Goal: Find specific page/section: Find specific page/section

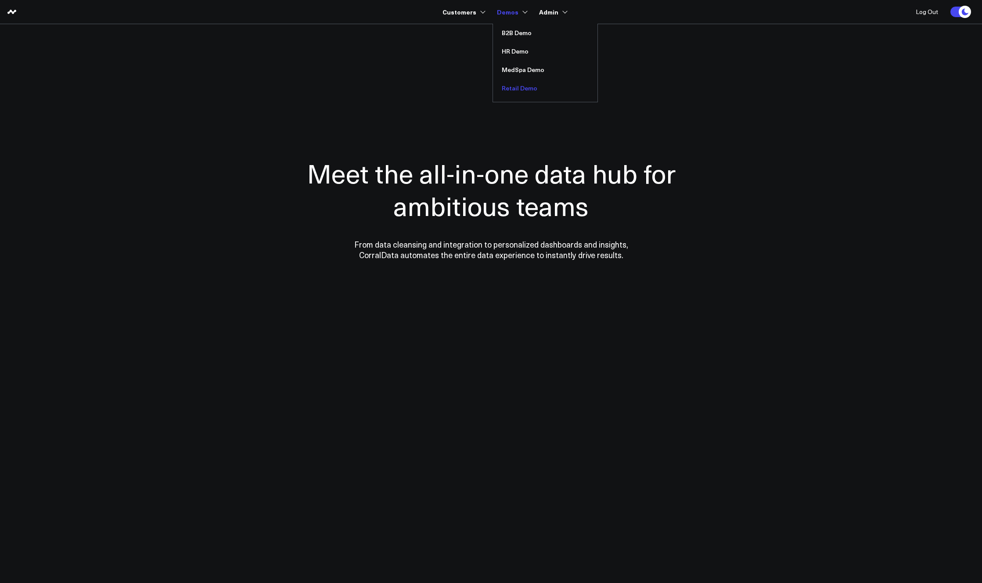
click at [465, 85] on link "Retail Demo" at bounding box center [545, 88] width 105 height 18
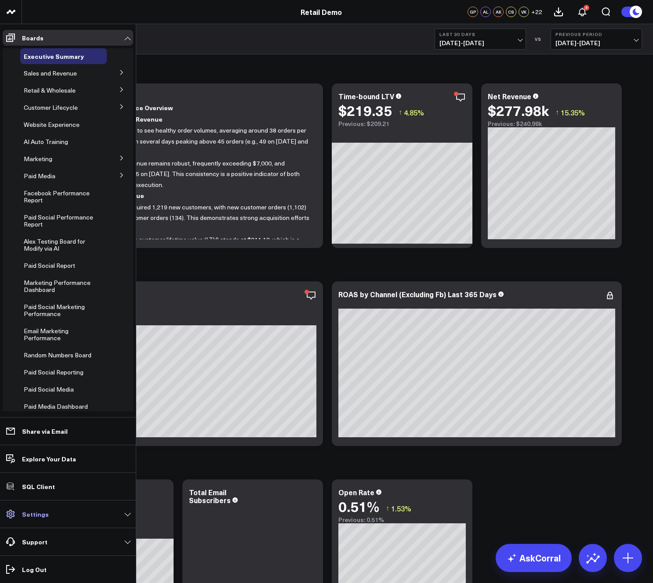
click at [47, 517] on link "Settings" at bounding box center [68, 514] width 130 height 16
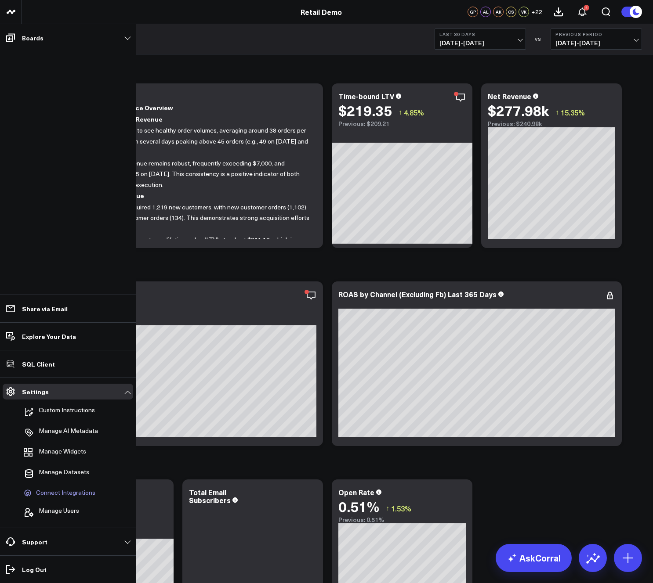
click at [56, 492] on span "Connect Integrations" at bounding box center [65, 493] width 59 height 8
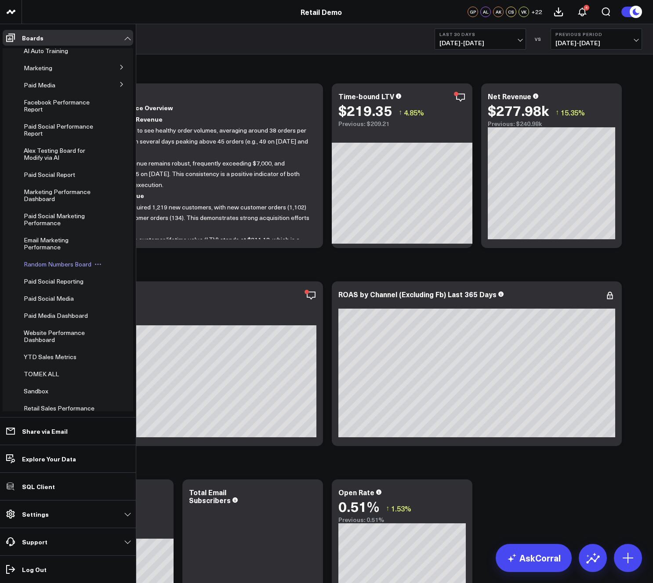
scroll to position [141, 0]
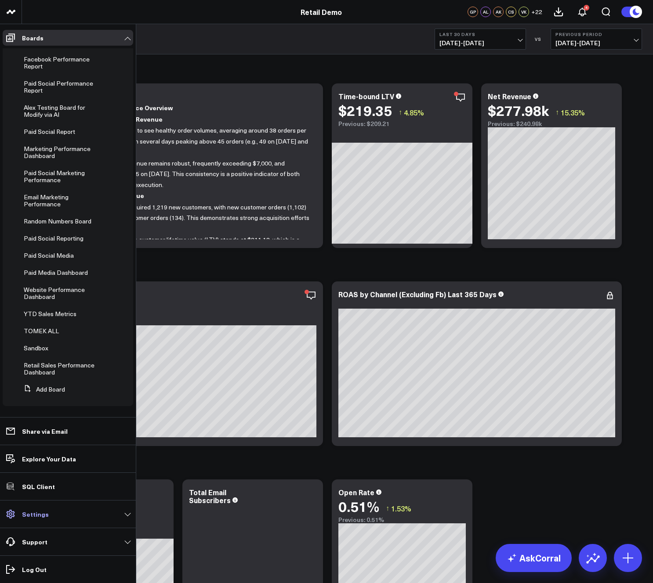
click at [43, 509] on link "Settings" at bounding box center [68, 514] width 130 height 16
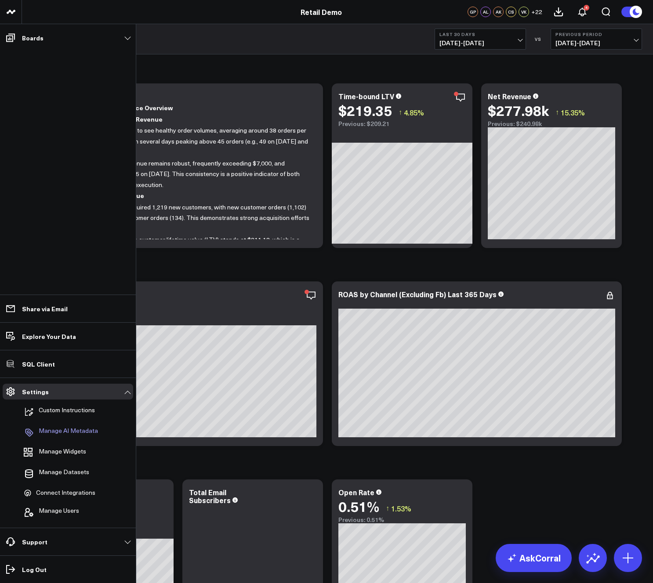
click at [61, 428] on p "Manage AI Metadata" at bounding box center [68, 432] width 59 height 11
